Goal: Task Accomplishment & Management: Manage account settings

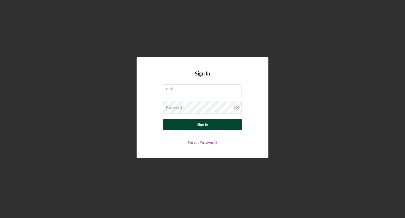
type input "[PERSON_NAME][EMAIL_ADDRESS][DOMAIN_NAME]"
click at [178, 123] on button "Sign In" at bounding box center [202, 124] width 79 height 11
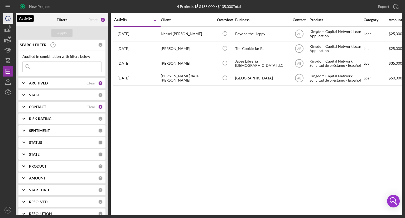
click at [9, 19] on icon "Icon/History" at bounding box center [7, 18] width 13 height 13
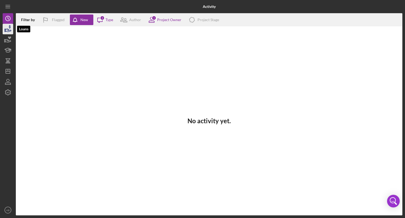
click at [7, 29] on icon "button" at bounding box center [9, 30] width 6 height 3
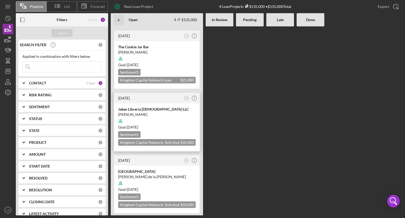
scroll to position [59, 0]
click at [154, 184] on div at bounding box center [156, 183] width 77 height 10
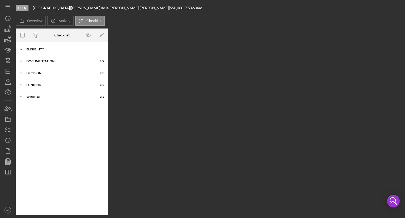
click at [21, 51] on icon "Icon/Expander" at bounding box center [21, 49] width 11 height 11
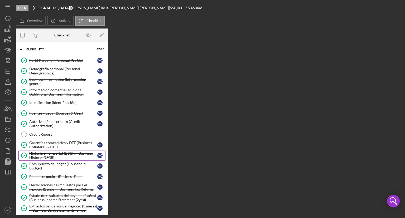
click at [36, 155] on div "Historia empresarial (DSCR) - Business History (DSCR)" at bounding box center [63, 155] width 68 height 8
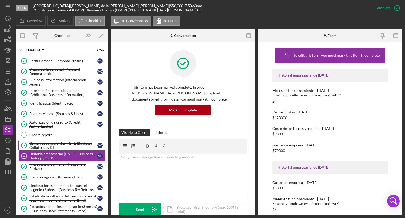
click at [36, 145] on div "Garantías comerciales y DTE (Business Collateral & DTE)" at bounding box center [63, 145] width 68 height 8
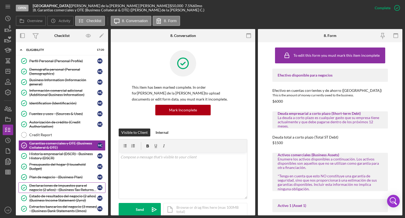
click at [38, 185] on div "Declaraciones de impuestos para el negocio (2 años) - (Business Tax Returns (2y…" at bounding box center [63, 187] width 68 height 8
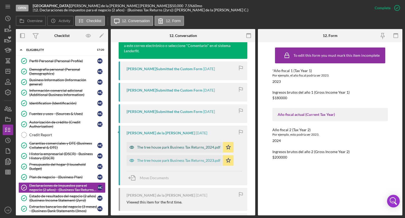
scroll to position [211, 0]
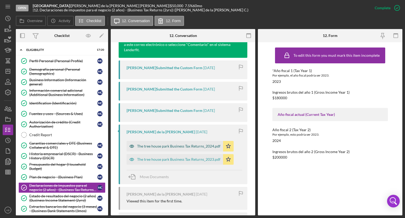
click at [177, 146] on div "The tree house park Business Tax Returns_2024.pdf" at bounding box center [178, 146] width 83 height 4
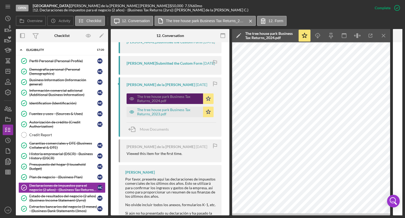
scroll to position [296, 0]
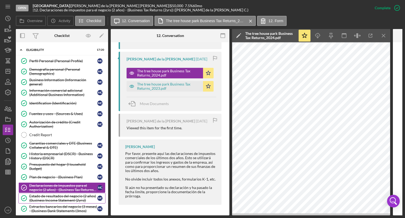
click at [35, 199] on div "Estado de resultados del negocio (2 años) (Business Income Statement (2yrs))" at bounding box center [63, 198] width 68 height 8
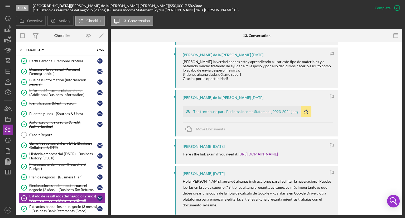
scroll to position [290, 0]
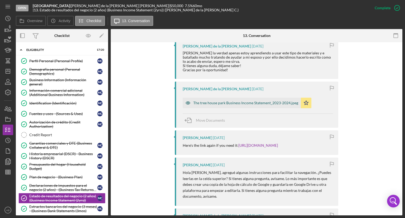
click at [215, 101] on div "The tree house park Business Income Statement_2023-2024.jpeg" at bounding box center [245, 103] width 105 height 4
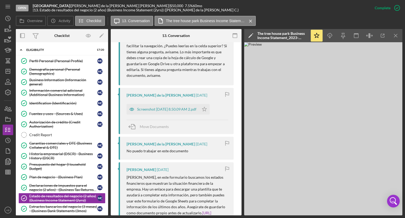
scroll to position [456, 0]
click at [170, 111] on div "Screenshot [DATE] 8.50.09 AM 2.pdf" at bounding box center [166, 109] width 59 height 4
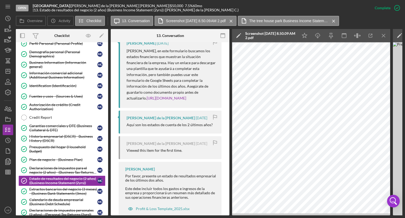
scroll to position [26, 0]
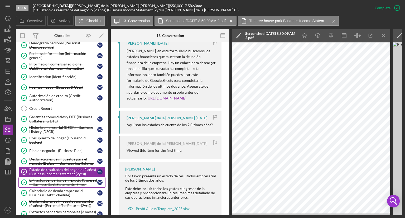
click at [50, 182] on div "Extractos bancarios del negocio (3 meses) - (Business Bank Statements (3mos)" at bounding box center [63, 182] width 68 height 8
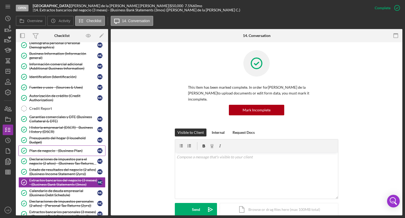
scroll to position [53, 0]
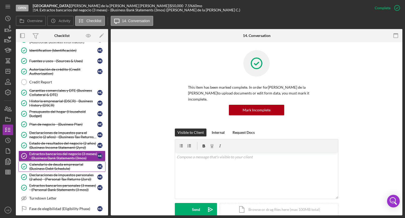
click at [55, 162] on div "Calendario de deuda empresarial (Business Debt Schedule)" at bounding box center [63, 166] width 68 height 8
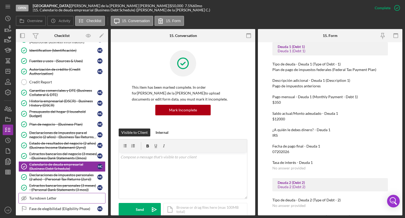
scroll to position [79, 0]
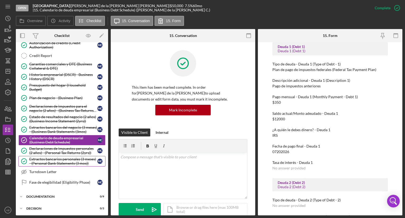
click at [55, 161] on div "Extractos bancarios personales (3 meses) - (Personal Bank Statements (3 mos))" at bounding box center [63, 161] width 68 height 8
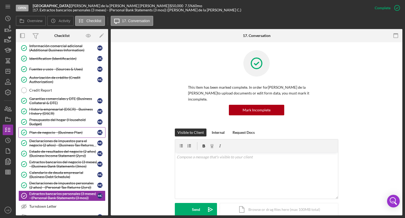
scroll to position [53, 0]
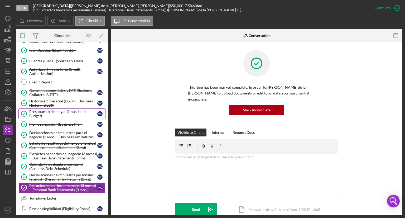
click at [71, 111] on div "Presupuesto del hogar (Household Budget)" at bounding box center [63, 113] width 68 height 8
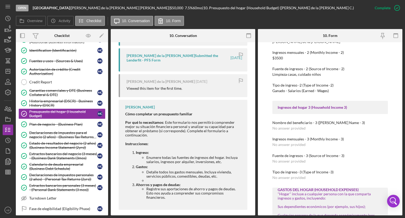
scroll to position [264, 0]
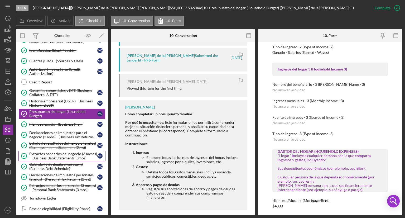
click at [44, 157] on div "Extractos bancarios del negocio (3 meses) - (Business Bank Statements (3mos)" at bounding box center [63, 156] width 68 height 8
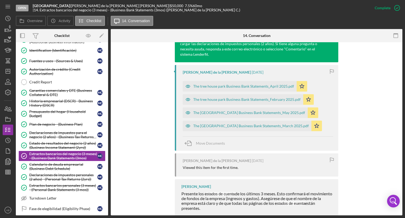
scroll to position [202, 0]
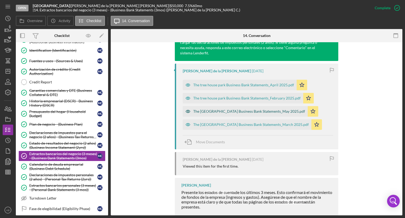
click at [231, 109] on div "The [GEOGRAPHIC_DATA] Business Bank Statements_May 2025.pdf" at bounding box center [249, 111] width 112 height 4
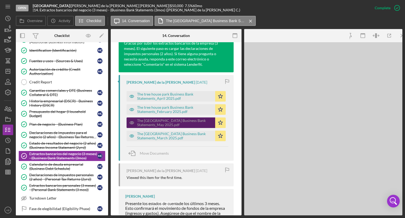
scroll to position [209, 0]
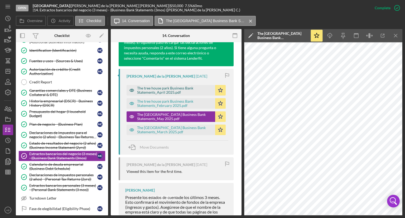
click at [148, 86] on div "The tree house park Business Bank Statements_April 2025.pdf" at bounding box center [174, 90] width 75 height 8
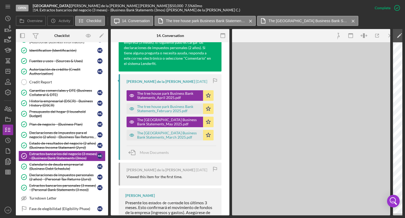
scroll to position [214, 0]
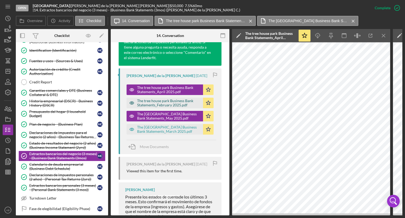
click at [174, 105] on div "The tree house park Business Bank Statements_February 2025.pdf" at bounding box center [168, 103] width 63 height 8
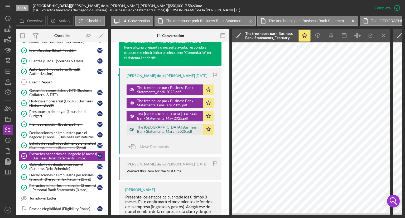
click at [164, 128] on div "The [GEOGRAPHIC_DATA] Business Bank Statements_March 2025.pdf" at bounding box center [168, 129] width 63 height 8
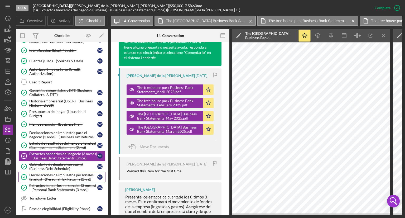
click at [73, 176] on div "Declaraciones de impuestos personales (2 años) - (Personal Tax Returns (2yrs))" at bounding box center [63, 177] width 68 height 8
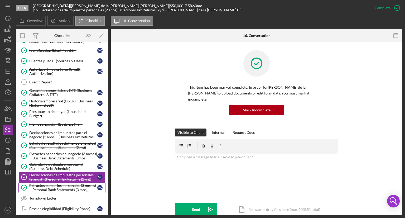
click at [69, 186] on div "Extractos bancarios personales (3 meses) - (Personal Bank Statements (3 mos))" at bounding box center [63, 187] width 68 height 8
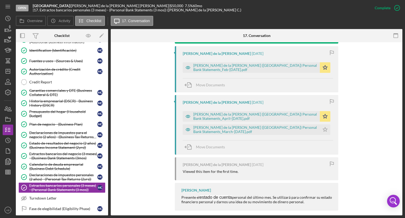
scroll to position [196, 0]
click at [225, 112] on div "[PERSON_NAME] de la [PERSON_NAME] ([GEOGRAPHIC_DATA]) Personal Bank Statements_…" at bounding box center [255, 116] width 124 height 8
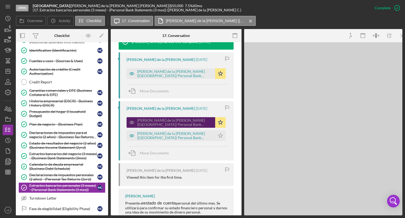
scroll to position [202, 0]
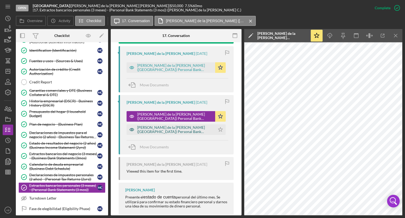
click at [186, 125] on div "[PERSON_NAME] de la [PERSON_NAME] ([GEOGRAPHIC_DATA]) Personal Bank Statements_…" at bounding box center [174, 129] width 75 height 8
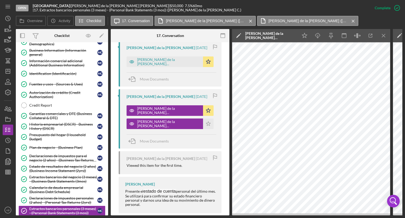
scroll to position [0, 0]
